Goal: Find specific page/section: Find specific page/section

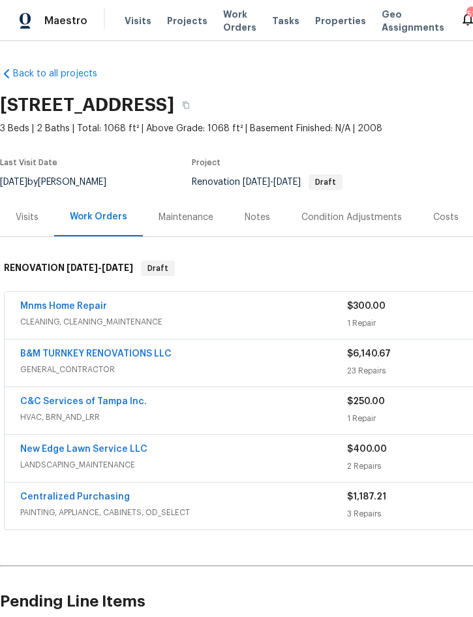
scroll to position [0, 86]
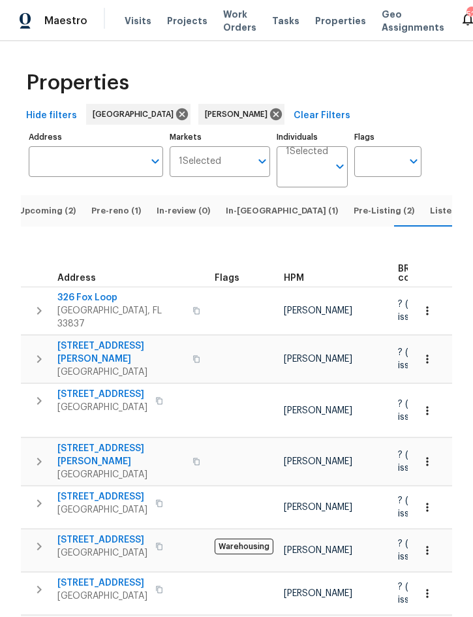
click at [118, 218] on span "Pre-reno (1)" at bounding box center [116, 211] width 50 height 14
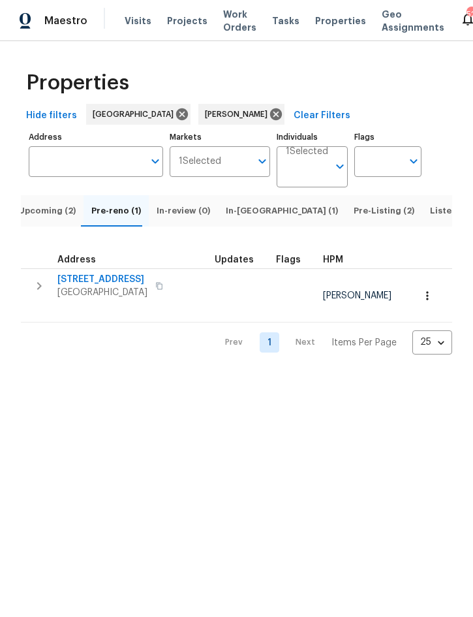
click at [243, 218] on span "In-reno (1)" at bounding box center [282, 211] width 112 height 14
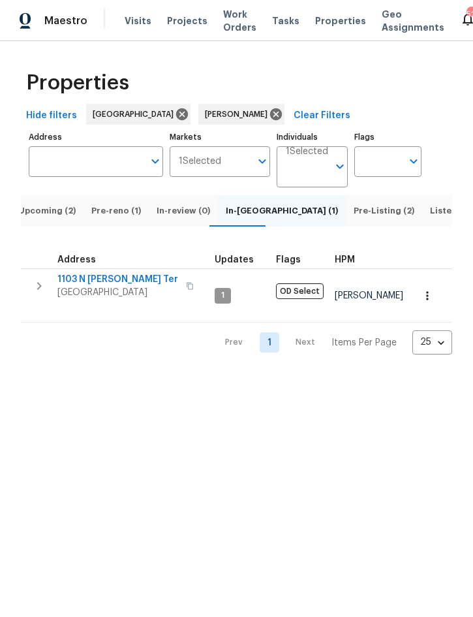
click at [48, 218] on span "Upcoming (2)" at bounding box center [46, 211] width 57 height 14
